Goal: Transaction & Acquisition: Purchase product/service

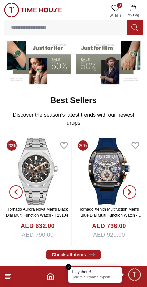
scroll to position [60, 0]
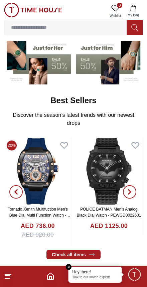
click at [137, 280] on span "Minimize live chat window" at bounding box center [133, 274] width 19 height 19
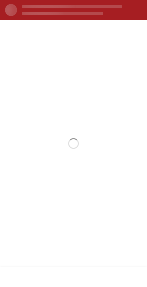
scroll to position [0, 0]
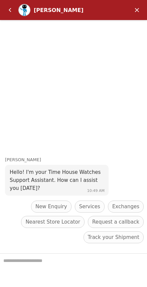
click at [64, 209] on span "New Enquiry" at bounding box center [51, 207] width 32 height 8
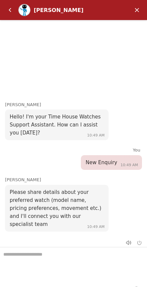
click at [71, 267] on textarea "We are here to help you" at bounding box center [73, 263] width 147 height 33
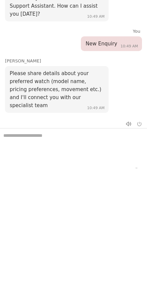
scroll to position [420, 0]
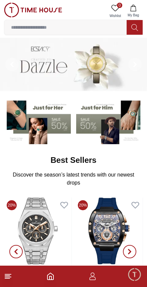
click at [83, 27] on input at bounding box center [65, 27] width 122 height 13
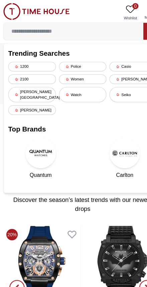
paste input "**********"
type input "**********"
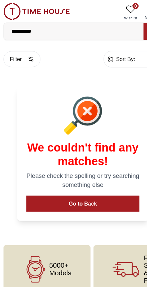
click at [26, 25] on input "**********" at bounding box center [65, 27] width 122 height 13
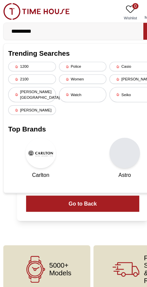
type input "*********"
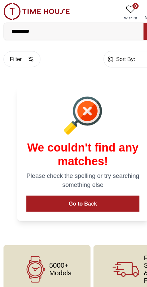
click at [63, 27] on input "*********" at bounding box center [65, 27] width 122 height 13
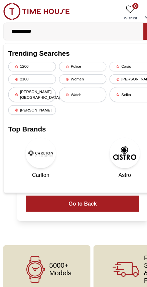
type input "**********"
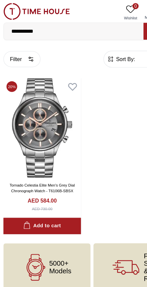
click at [46, 136] on img at bounding box center [38, 111] width 68 height 87
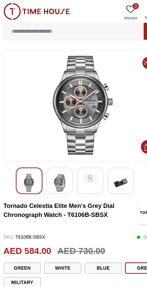
click at [55, 159] on img at bounding box center [53, 160] width 12 height 16
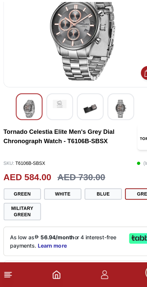
scroll to position [40, 0]
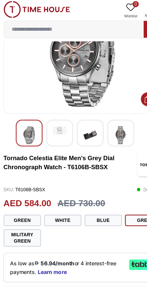
click at [28, 192] on button "Green" at bounding box center [20, 195] width 33 height 10
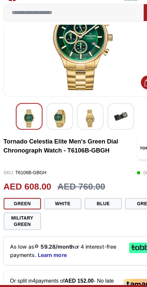
scroll to position [42, 0]
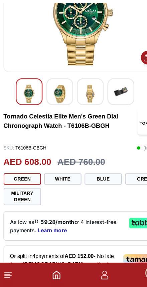
click at [61, 187] on button "White" at bounding box center [55, 192] width 33 height 10
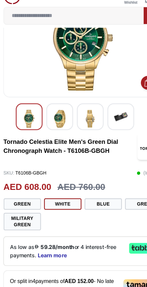
click at [60, 187] on button "White" at bounding box center [55, 192] width 33 height 10
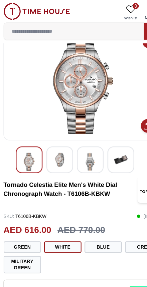
scroll to position [18, 0]
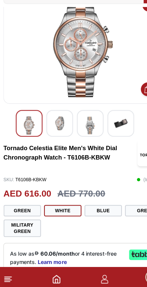
click at [86, 211] on button "Blue" at bounding box center [91, 216] width 33 height 10
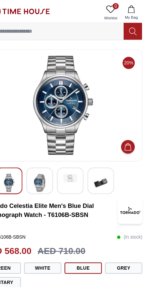
click at [127, 126] on icon "Add to Cart" at bounding box center [130, 128] width 7 height 7
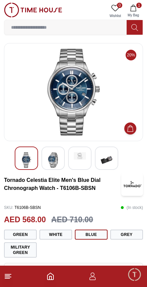
click at [29, 250] on button "Military Green" at bounding box center [20, 249] width 33 height 15
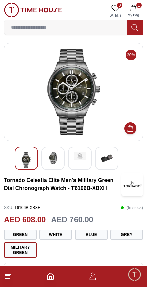
click at [54, 156] on img at bounding box center [53, 158] width 12 height 12
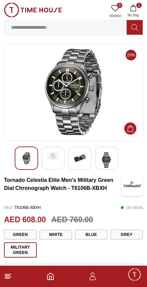
click at [105, 158] on img at bounding box center [106, 160] width 12 height 16
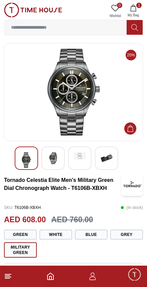
click at [54, 159] on img at bounding box center [53, 158] width 12 height 12
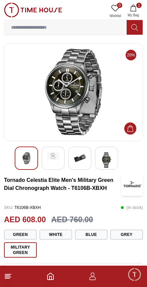
click at [78, 160] on img at bounding box center [80, 158] width 12 height 12
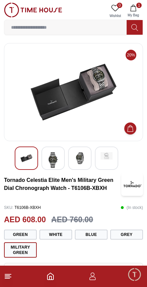
click at [93, 30] on input at bounding box center [65, 27] width 122 height 13
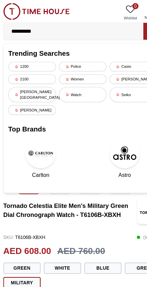
type input "**********"
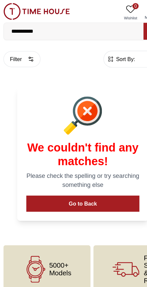
click at [22, 29] on input "**********" at bounding box center [65, 27] width 122 height 13
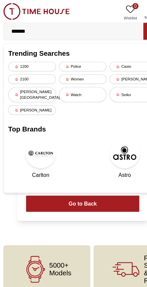
type input "******"
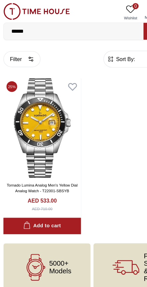
click at [31, 133] on img at bounding box center [38, 111] width 68 height 87
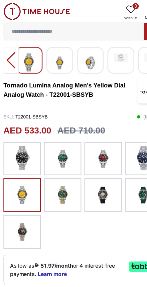
scroll to position [105, 0]
click at [18, 139] on img at bounding box center [20, 138] width 17 height 21
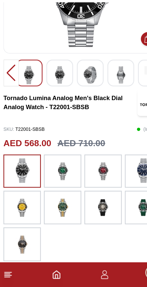
scroll to position [61, 0]
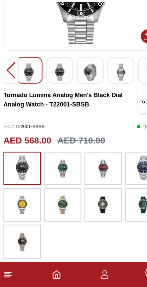
click at [86, 204] on img at bounding box center [91, 215] width 17 height 23
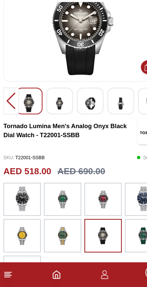
scroll to position [34, 0]
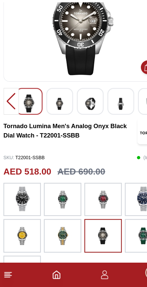
click at [17, 199] on img at bounding box center [20, 209] width 17 height 21
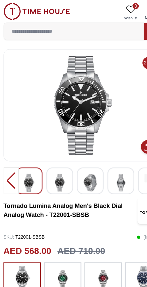
click at [79, 29] on input at bounding box center [65, 27] width 122 height 13
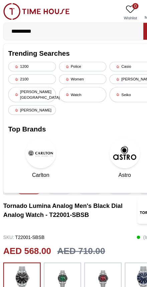
type input "**********"
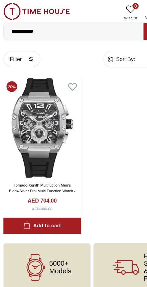
click at [22, 123] on img at bounding box center [38, 111] width 68 height 87
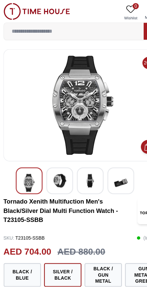
click at [53, 161] on img at bounding box center [53, 158] width 12 height 12
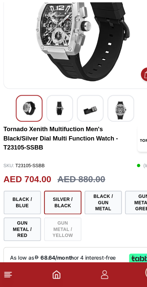
scroll to position [28, 0]
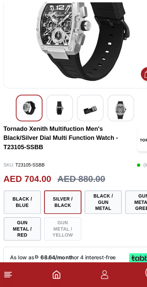
click at [90, 203] on button "Black / Gun Metal" at bounding box center [91, 213] width 33 height 21
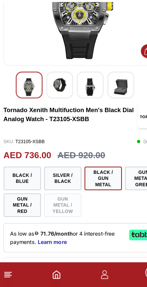
scroll to position [59, 0]
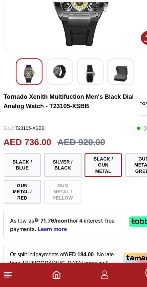
click at [21, 194] on button "Gun Metal / Red" at bounding box center [20, 204] width 33 height 21
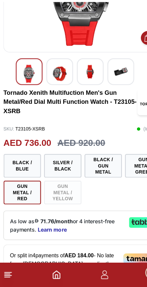
click at [16, 171] on button "Black / Blue" at bounding box center [20, 181] width 33 height 21
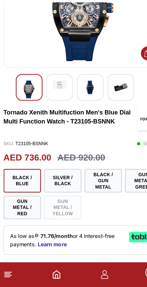
scroll to position [46, 0]
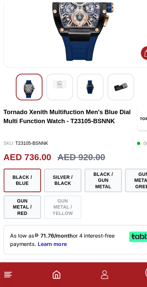
click at [58, 184] on button "Silver / Black" at bounding box center [55, 194] width 33 height 21
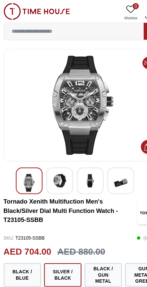
click at [117, 8] on icon at bounding box center [115, 8] width 8 height 8
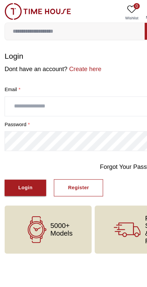
click at [87, 28] on input at bounding box center [65, 27] width 122 height 13
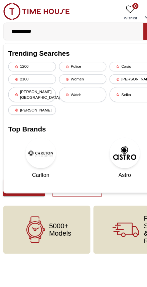
type input "**********"
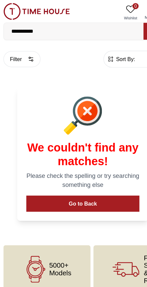
click at [20, 28] on input "**********" at bounding box center [65, 27] width 122 height 13
click at [14, 30] on input "******" at bounding box center [65, 27] width 122 height 13
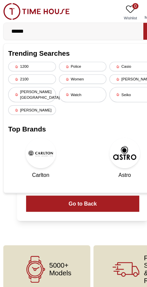
type input "*****"
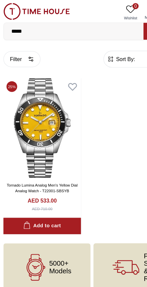
click at [52, 199] on div "Add to cart" at bounding box center [37, 198] width 33 height 8
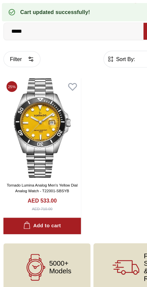
click at [31, 30] on input "*****" at bounding box center [65, 27] width 122 height 13
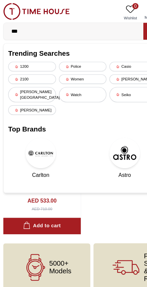
type input "****"
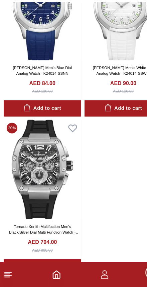
scroll to position [485, 0]
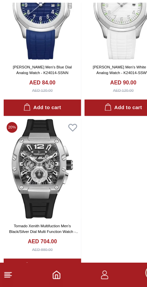
click at [56, 179] on img at bounding box center [38, 183] width 68 height 87
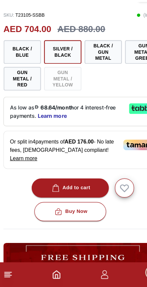
scroll to position [160, 0]
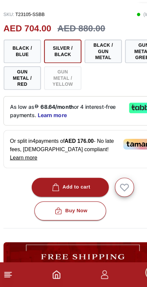
click at [78, 196] on div "Add to cart" at bounding box center [62, 200] width 35 height 8
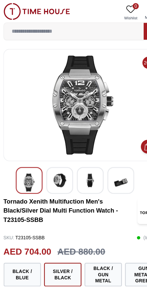
scroll to position [0, 0]
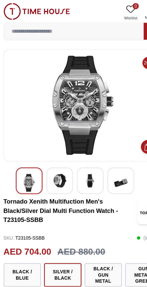
click at [86, 29] on input at bounding box center [65, 27] width 122 height 13
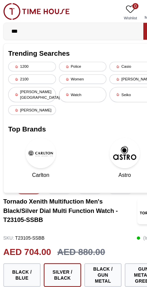
type input "****"
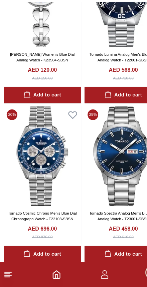
scroll to position [775, 0]
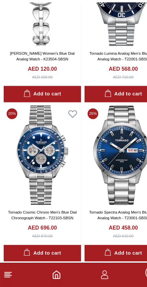
click at [39, 135] on img at bounding box center [38, 171] width 68 height 87
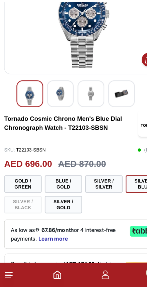
scroll to position [48, 0]
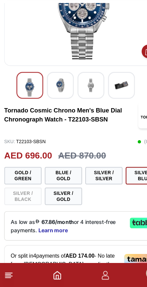
click at [89, 182] on button "Silver / Silver" at bounding box center [91, 189] width 33 height 15
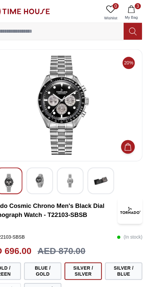
click at [127, 128] on icon "Add to Cart" at bounding box center [130, 128] width 7 height 7
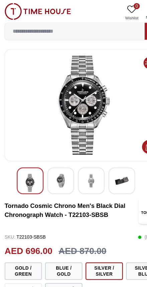
click at [13, 10] on img at bounding box center [33, 10] width 58 height 15
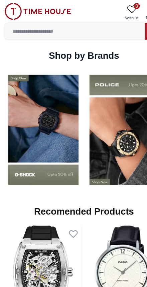
scroll to position [528, 0]
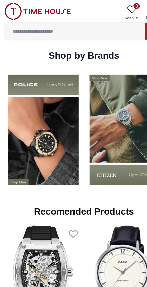
click at [68, 140] on img at bounding box center [38, 114] width 68 height 106
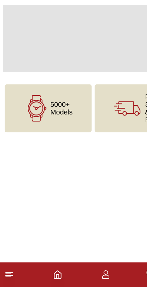
click at [68, 140] on html "100% Genuine products with International Warranty Shop From UAE | العربية | Cur…" at bounding box center [73, 89] width 147 height 179
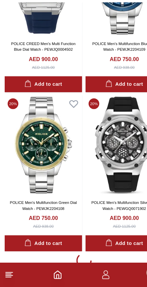
scroll to position [1359, 0]
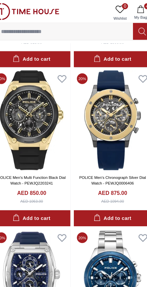
scroll to position [1138, 0]
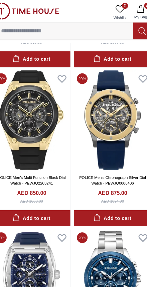
click at [130, 9] on icon "button" at bounding box center [133, 8] width 7 height 7
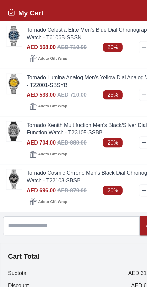
click at [61, 148] on link "Tornado Cosmic Chrono Men's Black Dial Chronograph Watch - T22103-SBSB" at bounding box center [82, 154] width 118 height 13
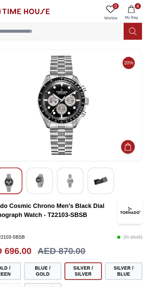
click at [41, 169] on div at bounding box center [52, 158] width 23 height 23
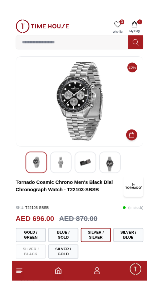
scroll to position [3, 0]
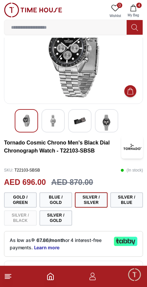
click at [62, 220] on button "Silver / Gold" at bounding box center [55, 217] width 33 height 15
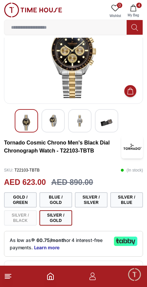
click at [122, 197] on button "Silver / Blue" at bounding box center [126, 199] width 33 height 15
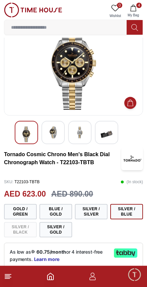
scroll to position [24, 0]
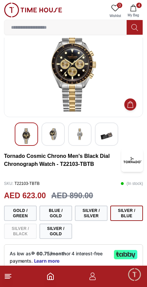
click at [122, 211] on button "Silver / Blue" at bounding box center [126, 213] width 33 height 15
click at [94, 214] on button "Silver / Silver" at bounding box center [91, 213] width 33 height 15
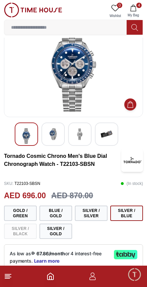
click at [124, 210] on button "Silver / Blue" at bounding box center [126, 213] width 33 height 15
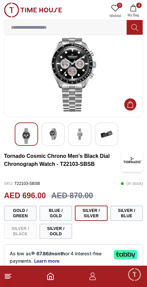
click at [125, 216] on button "Silver / Blue" at bounding box center [126, 213] width 33 height 15
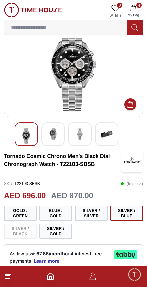
click at [124, 220] on button "Silver / Blue" at bounding box center [126, 213] width 33 height 15
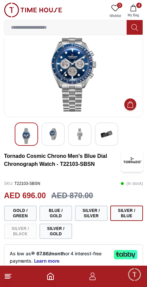
click at [62, 215] on button "Blue / Gold" at bounding box center [55, 213] width 33 height 15
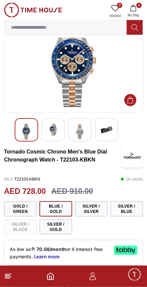
click at [23, 209] on button "Gold / Green" at bounding box center [20, 208] width 33 height 15
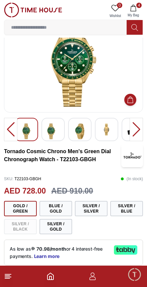
click at [91, 210] on button "Silver / Silver" at bounding box center [91, 208] width 33 height 15
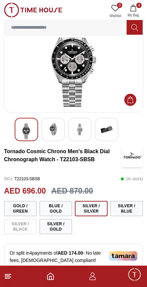
click at [93, 205] on button "Silver / Silver" at bounding box center [91, 208] width 33 height 15
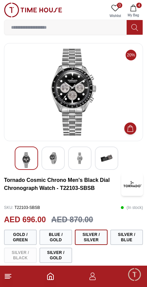
click at [125, 233] on button "Silver / Blue" at bounding box center [126, 237] width 33 height 15
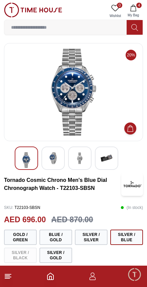
click at [97, 238] on button "Silver / Silver" at bounding box center [91, 237] width 33 height 15
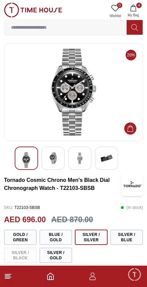
click at [92, 236] on button "Silver / Silver" at bounding box center [91, 237] width 33 height 15
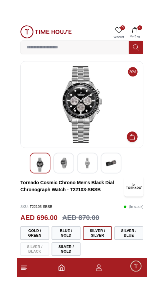
scroll to position [0, 0]
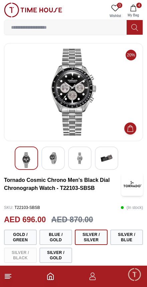
scroll to position [0, 0]
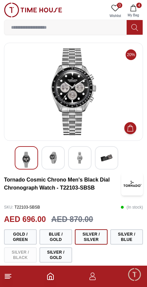
click at [82, 24] on input at bounding box center [65, 27] width 122 height 13
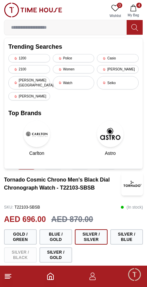
scroll to position [0, 0]
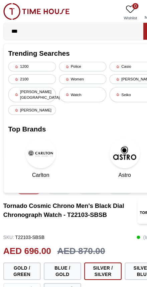
type input "****"
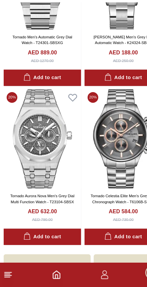
click at [114, 140] on img at bounding box center [109, 157] width 68 height 87
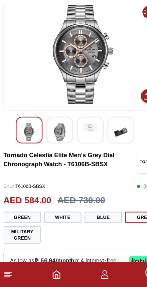
scroll to position [9, 0]
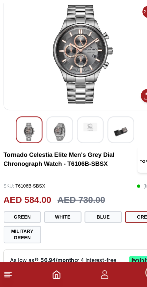
click at [58, 221] on button "White" at bounding box center [55, 226] width 33 height 10
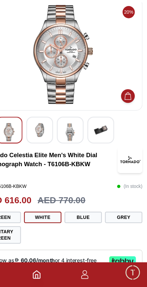
scroll to position [9, 0]
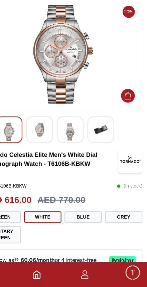
click at [110, 221] on button "Grey" at bounding box center [126, 226] width 33 height 10
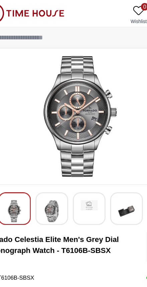
scroll to position [7, 0]
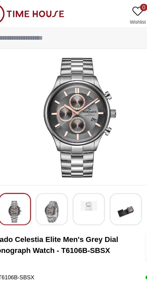
click at [47, 147] on img at bounding box center [53, 153] width 12 height 16
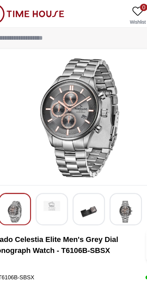
click at [74, 148] on img at bounding box center [80, 153] width 12 height 16
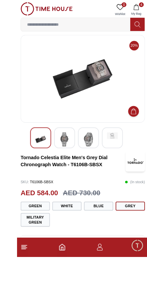
scroll to position [26, 0]
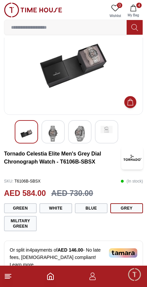
click at [65, 209] on button "White" at bounding box center [55, 208] width 33 height 10
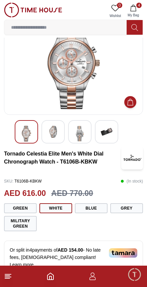
click at [24, 206] on button "Green" at bounding box center [20, 208] width 33 height 10
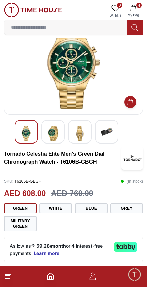
click at [57, 206] on button "White" at bounding box center [55, 208] width 33 height 10
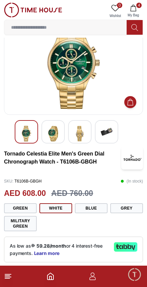
click at [94, 212] on button "Blue" at bounding box center [91, 208] width 33 height 10
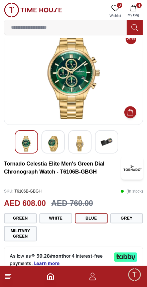
scroll to position [4, 0]
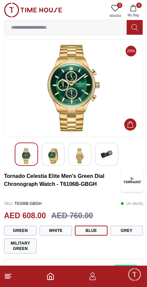
click at [88, 228] on button "Blue" at bounding box center [91, 231] width 33 height 10
click at [90, 230] on button "Blue" at bounding box center [91, 231] width 33 height 10
click at [96, 234] on button "Blue" at bounding box center [91, 231] width 33 height 10
click at [129, 227] on button "Grey" at bounding box center [126, 231] width 33 height 10
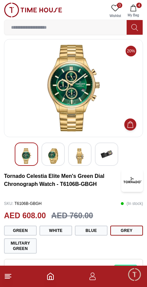
click at [94, 232] on button "Blue" at bounding box center [91, 231] width 33 height 10
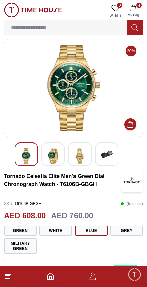
click at [91, 232] on button "Blue" at bounding box center [91, 231] width 33 height 10
click at [91, 231] on button "Blue" at bounding box center [91, 231] width 33 height 10
click at [25, 246] on button "Military Green" at bounding box center [20, 245] width 33 height 15
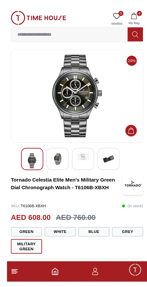
scroll to position [0, 0]
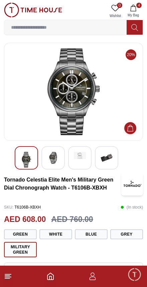
click at [96, 235] on button "Blue" at bounding box center [91, 234] width 33 height 10
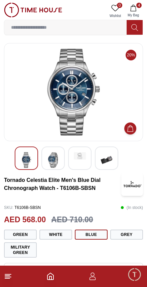
click at [125, 237] on button "Grey" at bounding box center [126, 235] width 33 height 10
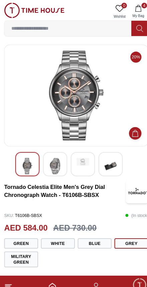
click at [27, 251] on button "Military Green" at bounding box center [20, 249] width 33 height 15
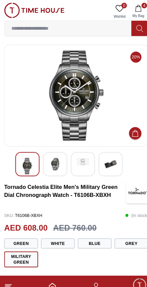
click at [91, 234] on button "Blue" at bounding box center [91, 235] width 33 height 10
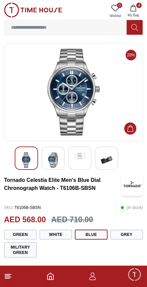
click at [55, 160] on img at bounding box center [53, 160] width 12 height 16
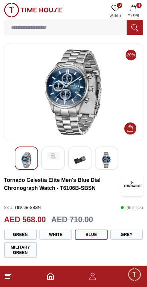
click at [106, 163] on img at bounding box center [106, 160] width 12 height 16
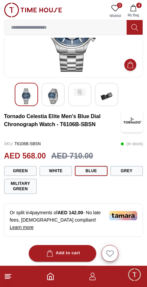
click at [126, 172] on button "Grey" at bounding box center [126, 171] width 33 height 10
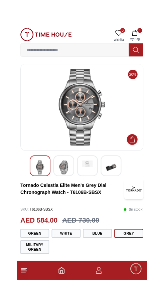
scroll to position [1, 0]
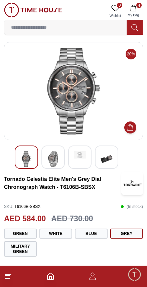
click at [55, 161] on img at bounding box center [53, 159] width 12 height 16
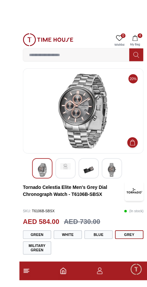
scroll to position [0, 0]
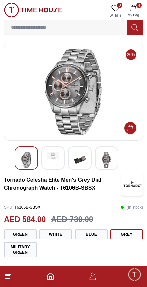
click at [118, 236] on button "Grey" at bounding box center [126, 234] width 33 height 10
click at [95, 235] on button "Blue" at bounding box center [91, 234] width 33 height 10
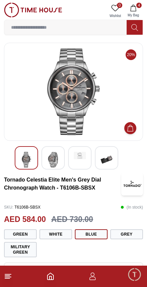
click at [85, 238] on button "Blue" at bounding box center [91, 234] width 33 height 10
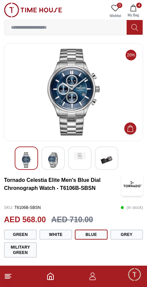
click at [131, 127] on icon "Add to Cart" at bounding box center [130, 128] width 6 height 7
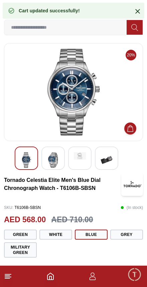
click at [10, 279] on icon at bounding box center [8, 276] width 8 height 8
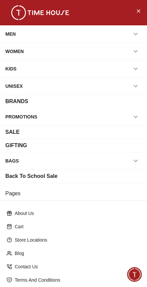
click at [136, 15] on button "Close Menu" at bounding box center [138, 10] width 11 height 11
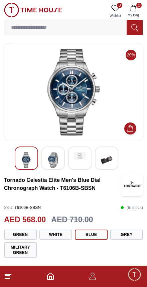
click at [133, 8] on icon "button" at bounding box center [133, 8] width 7 height 7
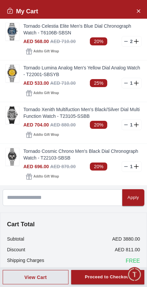
click at [67, 154] on link "Tornado Cosmic Chrono Men's Black Dial Chronograph Watch - T22103-SBSB" at bounding box center [82, 154] width 118 height 13
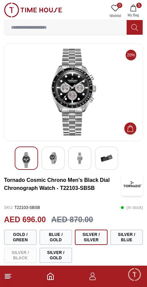
click at [58, 155] on img at bounding box center [53, 158] width 12 height 12
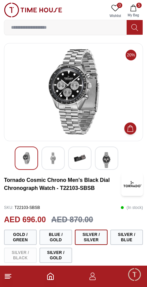
click at [76, 159] on img at bounding box center [80, 158] width 12 height 12
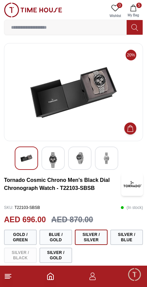
click at [102, 159] on img at bounding box center [106, 158] width 12 height 12
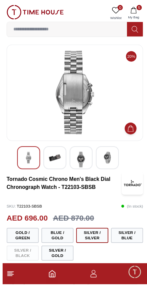
scroll to position [2, 0]
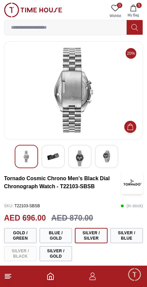
click at [79, 159] on img at bounding box center [80, 159] width 12 height 16
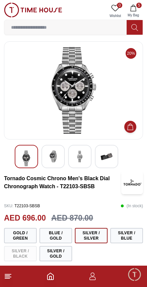
click at [133, 8] on icon "button" at bounding box center [133, 8] width 7 height 7
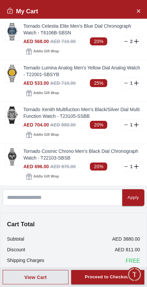
click at [71, 119] on link "Tornado Xenith Multifuction Men's Black/Silver Dial Multi Function Watch - T231…" at bounding box center [82, 112] width 118 height 13
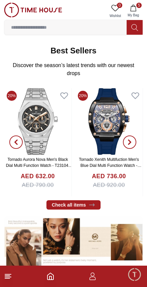
scroll to position [110, 0]
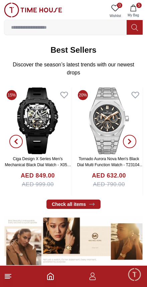
click at [109, 131] on img at bounding box center [108, 120] width 67 height 67
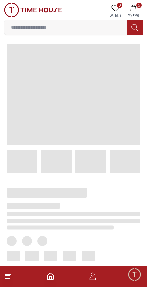
click at [114, 134] on span at bounding box center [73, 94] width 133 height 100
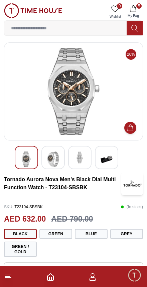
scroll to position [1, 0]
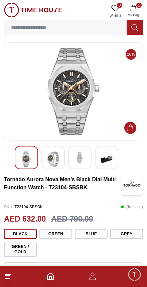
click at [130, 13] on span "My Bag" at bounding box center [133, 15] width 17 height 5
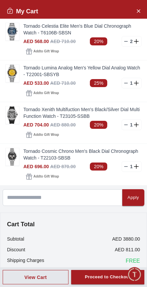
scroll to position [0, 0]
click at [73, 30] on link "Tornado Celestia Elite Men's Blue Dial Chronograph Watch - T6106B-SBSN" at bounding box center [82, 29] width 118 height 13
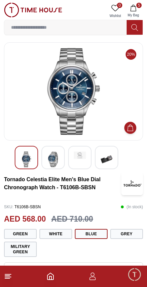
click at [141, 11] on button "5 My Bag" at bounding box center [132, 11] width 19 height 17
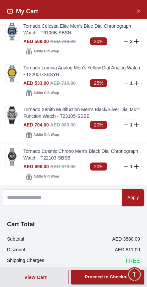
click at [58, 116] on link "Tornado Xenith Multifuction Men's Black/Silver Dial Multi Function Watch - T231…" at bounding box center [82, 112] width 118 height 13
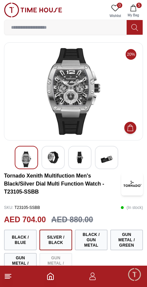
click at [55, 161] on img at bounding box center [53, 158] width 12 height 12
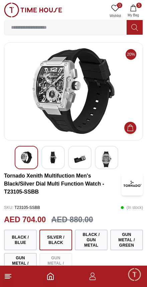
click at [30, 162] on img at bounding box center [26, 158] width 12 height 12
click at [27, 162] on img at bounding box center [26, 158] width 12 height 12
click at [50, 163] on img at bounding box center [53, 158] width 12 height 12
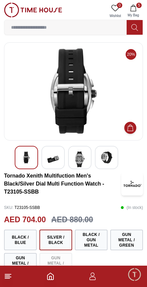
click at [75, 161] on img at bounding box center [80, 160] width 12 height 16
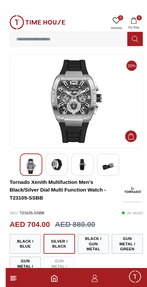
scroll to position [3, 0]
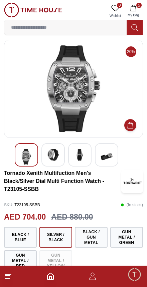
click at [51, 156] on img at bounding box center [53, 155] width 12 height 12
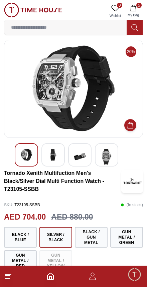
click at [69, 159] on div at bounding box center [79, 154] width 23 height 23
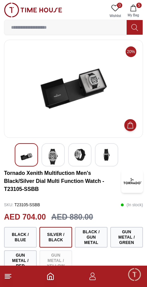
click at [98, 151] on div at bounding box center [106, 154] width 23 height 23
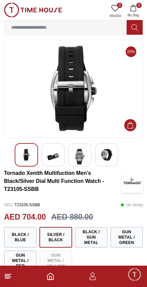
click at [104, 153] on img at bounding box center [106, 155] width 12 height 12
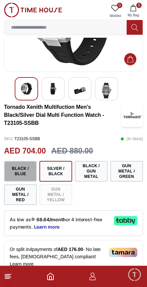
click at [19, 177] on button "Black / Blue" at bounding box center [20, 171] width 33 height 21
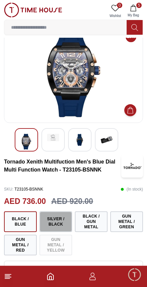
click at [59, 225] on button "Silver / Black" at bounding box center [55, 221] width 33 height 21
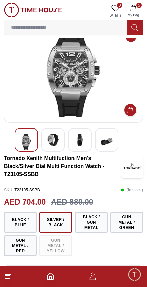
click at [92, 216] on button "Black / Gun Metal" at bounding box center [91, 222] width 33 height 21
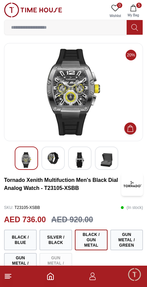
click at [55, 160] on img at bounding box center [53, 158] width 12 height 12
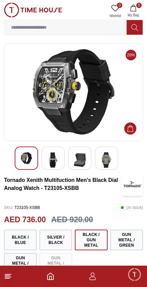
click at [77, 158] on img at bounding box center [80, 160] width 12 height 16
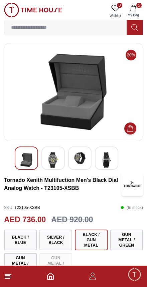
click at [100, 164] on img at bounding box center [106, 160] width 12 height 16
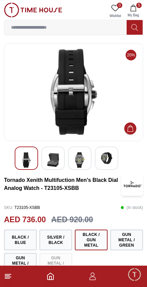
click at [50, 160] on img at bounding box center [53, 160] width 12 height 16
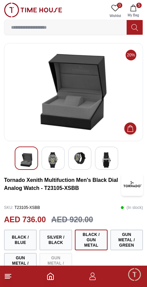
click at [71, 157] on div at bounding box center [79, 158] width 23 height 23
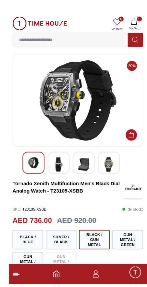
scroll to position [1, 0]
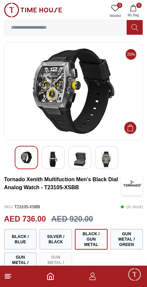
click at [53, 157] on img at bounding box center [53, 160] width 12 height 16
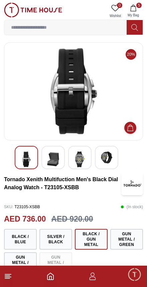
click at [80, 157] on img at bounding box center [80, 160] width 12 height 16
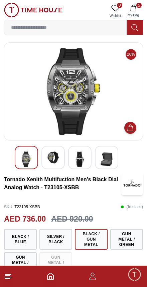
click at [58, 241] on button "Silver / Black" at bounding box center [55, 239] width 33 height 21
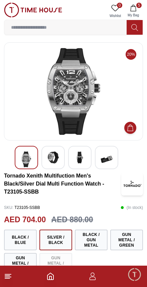
click at [25, 239] on button "Black / Blue" at bounding box center [20, 240] width 33 height 21
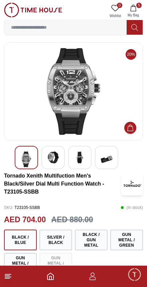
click at [138, 7] on span "5" at bounding box center [138, 5] width 5 height 5
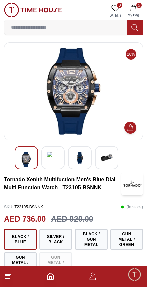
click at [133, 10] on icon "button" at bounding box center [133, 8] width 7 height 7
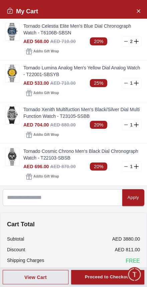
click at [64, 35] on link "Tornado Celestia Elite Men's Blue Dial Chronograph Watch - T6106B-SBSN" at bounding box center [82, 29] width 118 height 13
click at [9, 39] on img at bounding box center [12, 31] width 13 height 17
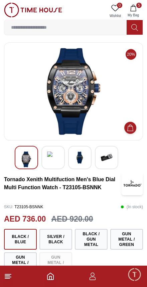
click at [13, 32] on input at bounding box center [65, 27] width 122 height 13
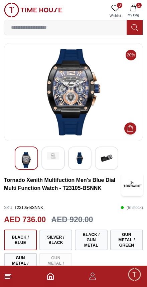
click at [134, 11] on icon "button" at bounding box center [133, 8] width 6 height 7
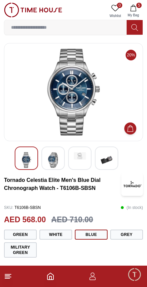
click at [57, 231] on button "White" at bounding box center [55, 235] width 33 height 10
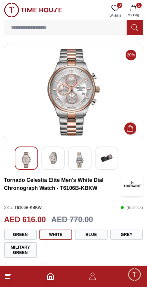
click at [120, 236] on button "Grey" at bounding box center [126, 235] width 33 height 10
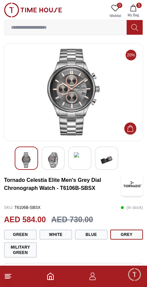
click at [61, 237] on button "White" at bounding box center [55, 235] width 33 height 10
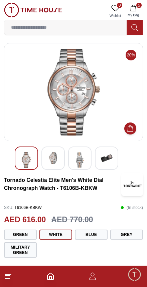
click at [94, 230] on button "Blue" at bounding box center [91, 235] width 33 height 10
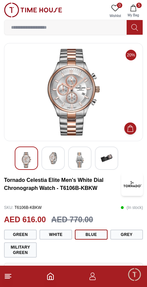
click at [98, 232] on button "Blue" at bounding box center [91, 235] width 33 height 10
click at [101, 231] on button "Blue" at bounding box center [91, 235] width 33 height 10
click at [94, 238] on button "Blue" at bounding box center [91, 235] width 33 height 10
click at [90, 236] on button "Blue" at bounding box center [91, 235] width 33 height 10
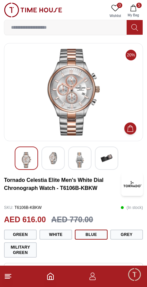
click at [91, 234] on button "Blue" at bounding box center [91, 235] width 33 height 10
